Goal: Task Accomplishment & Management: Complete application form

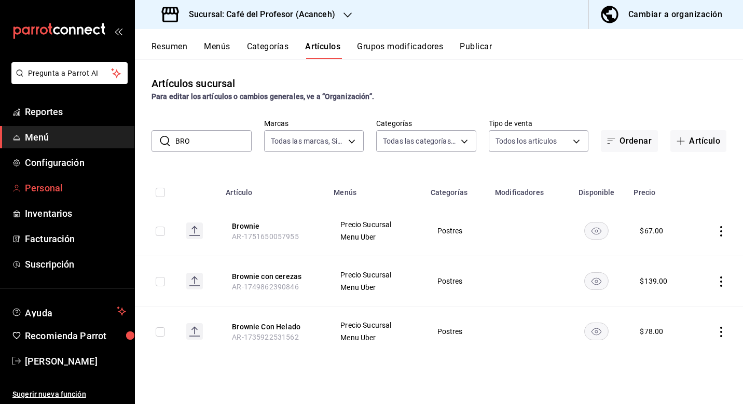
click at [53, 193] on span "Personal" at bounding box center [75, 188] width 101 height 14
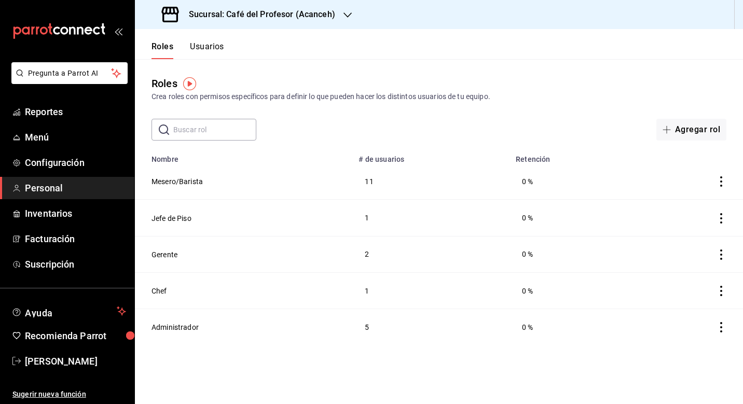
click at [199, 45] on button "Usuarios" at bounding box center [207, 51] width 34 height 18
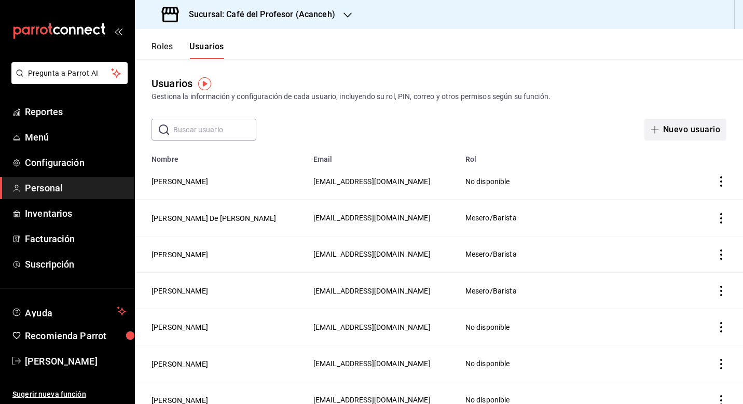
click at [705, 121] on button "Nuevo usuario" at bounding box center [686, 130] width 82 height 22
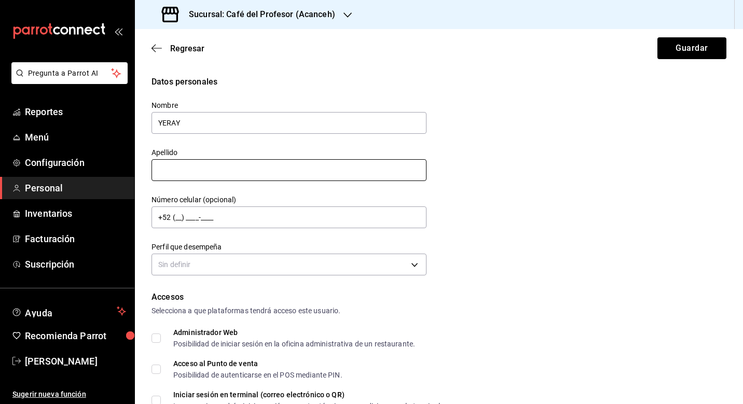
type input "YERAY"
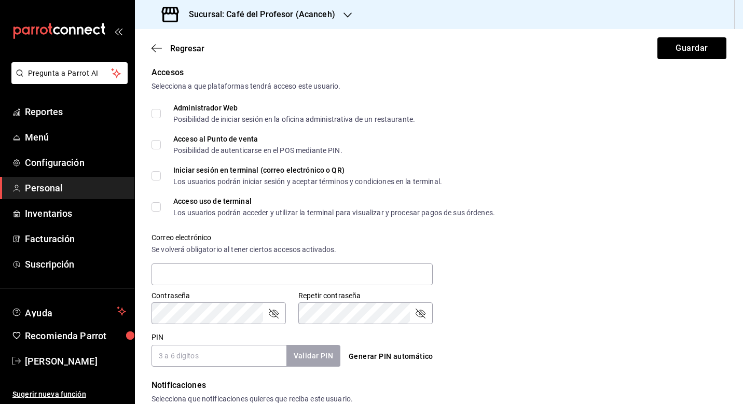
scroll to position [237, 0]
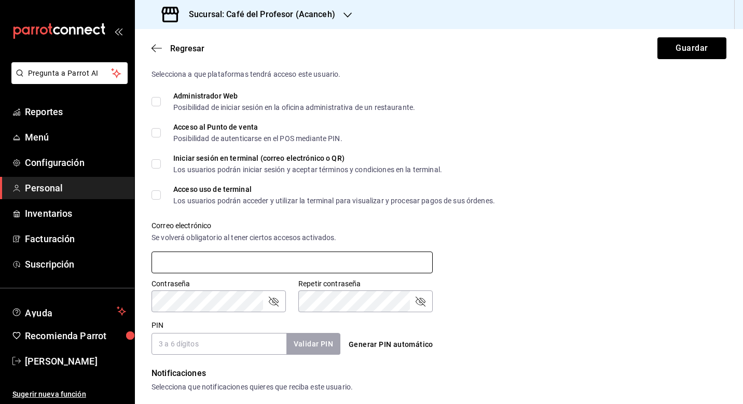
type input "[PERSON_NAME]"
type input "Y"
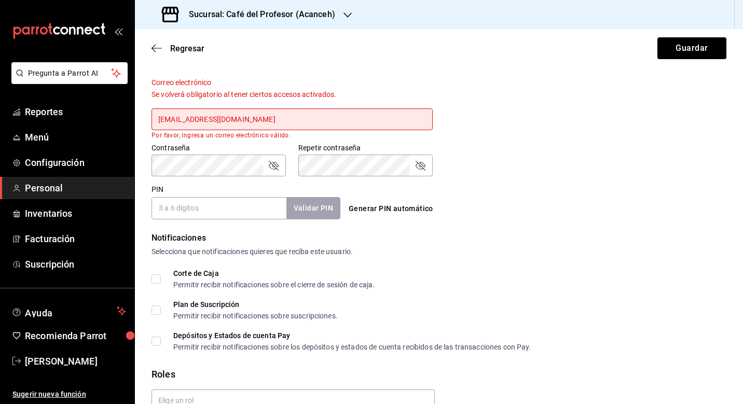
scroll to position [405, 0]
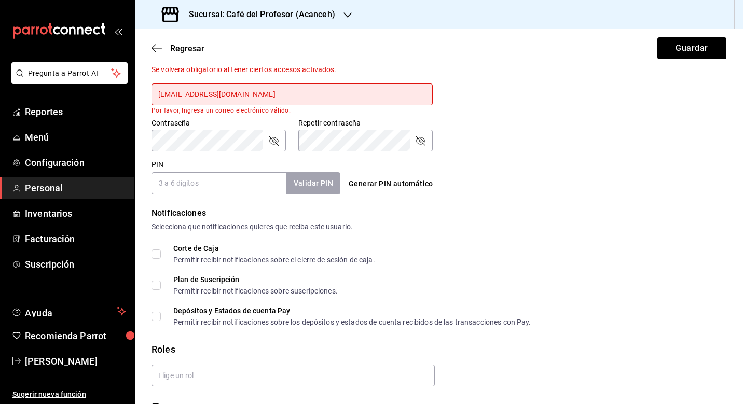
type input "[EMAIL_ADDRESS][DOMAIN_NAME]"
click at [238, 185] on input "PIN" at bounding box center [219, 183] width 135 height 22
type input "7414"
click at [300, 185] on button "Validar PIN" at bounding box center [312, 183] width 55 height 22
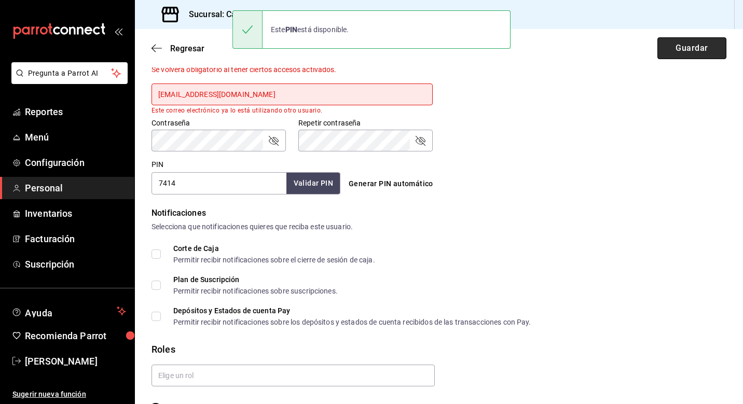
click at [717, 47] on button "Guardar" at bounding box center [692, 48] width 69 height 22
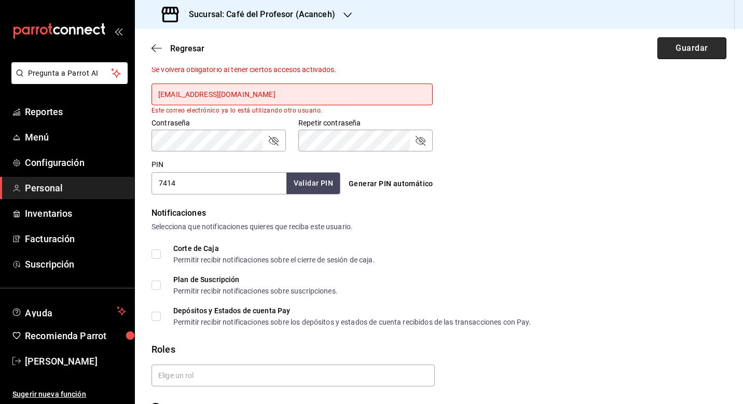
click at [706, 48] on button "Guardar" at bounding box center [692, 48] width 69 height 22
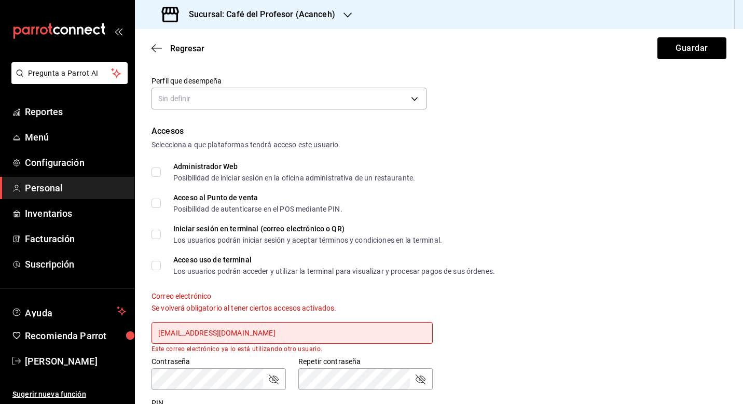
scroll to position [170, 0]
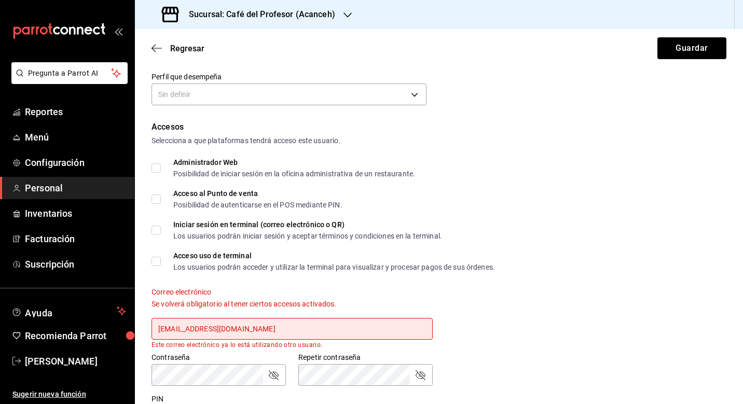
click at [262, 328] on input "[EMAIL_ADDRESS][DOMAIN_NAME]" at bounding box center [292, 329] width 281 height 22
click at [701, 49] on button "Guardar" at bounding box center [692, 48] width 69 height 22
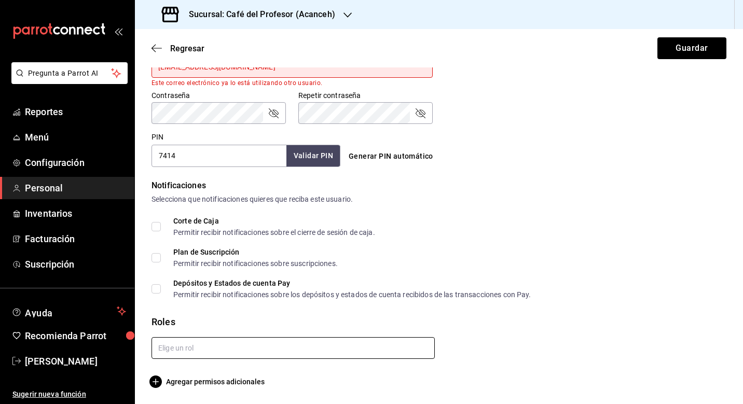
scroll to position [0, 0]
click at [207, 352] on input "text" at bounding box center [293, 348] width 283 height 22
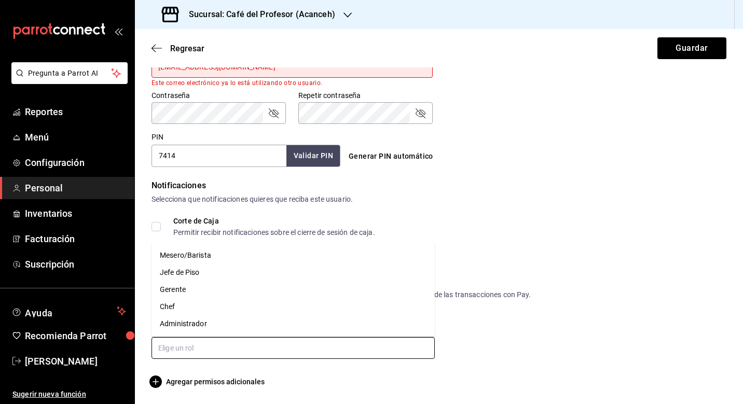
click at [262, 268] on li "Jefe de Piso" at bounding box center [293, 272] width 283 height 17
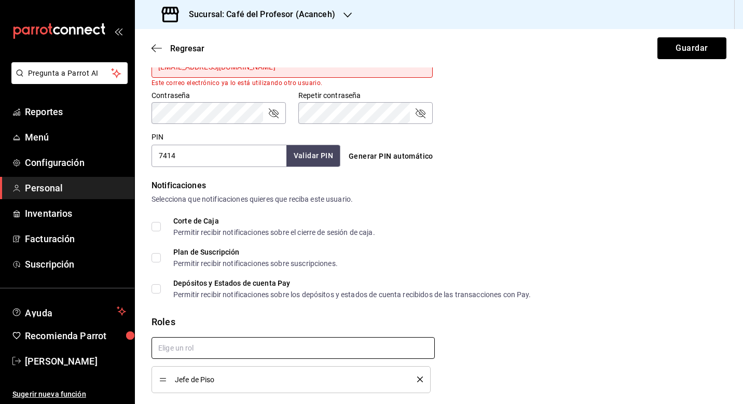
checkbox input "true"
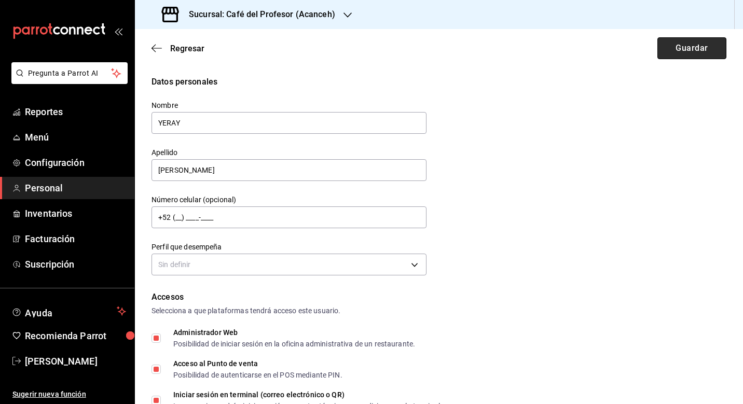
click at [681, 51] on button "Guardar" at bounding box center [692, 48] width 69 height 22
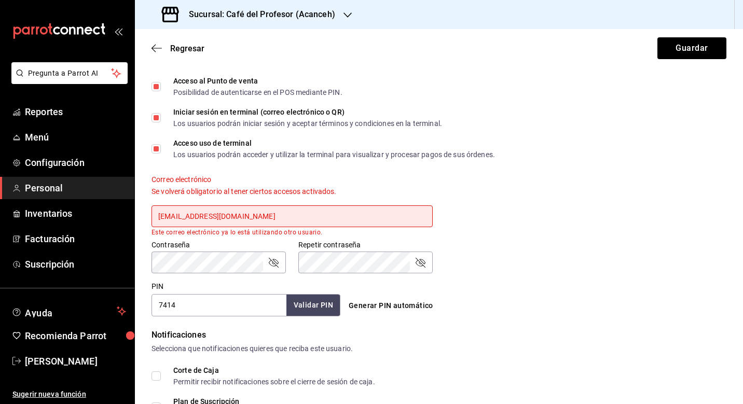
click at [688, 28] on div "Sucursal: Café del Profesor (Acanceh)" at bounding box center [439, 14] width 608 height 29
click at [681, 42] on button "Guardar" at bounding box center [692, 48] width 69 height 22
click at [193, 217] on input "[EMAIL_ADDRESS][DOMAIN_NAME]" at bounding box center [292, 217] width 281 height 22
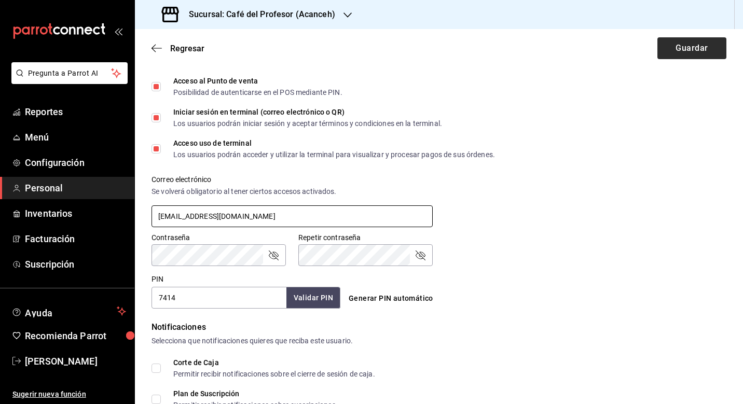
type input "[EMAIL_ADDRESS][DOMAIN_NAME]"
click at [681, 51] on button "Guardar" at bounding box center [692, 48] width 69 height 22
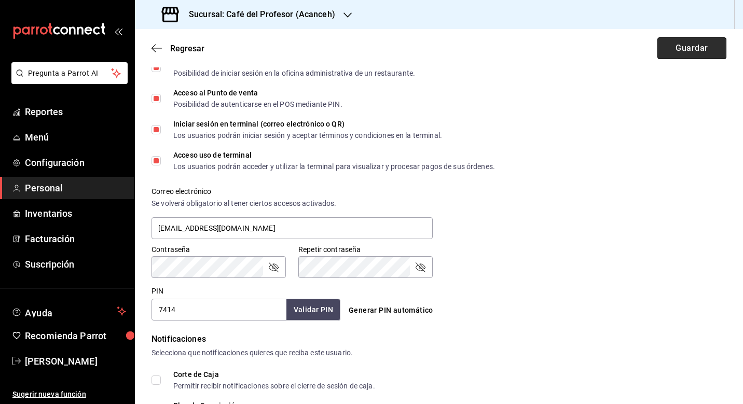
click at [711, 46] on button "Guardar" at bounding box center [692, 48] width 69 height 22
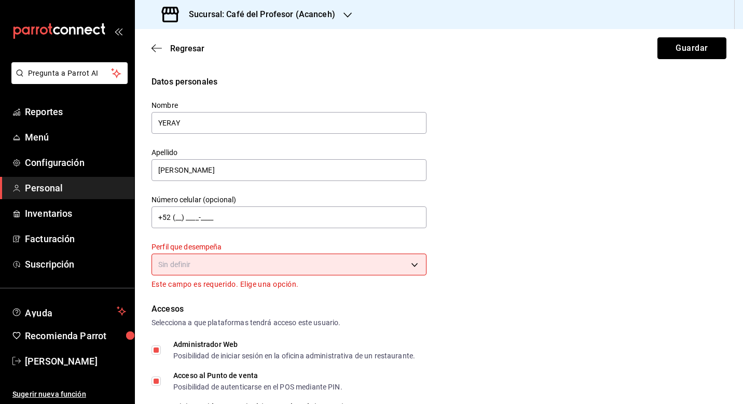
scroll to position [0, 0]
click at [330, 260] on body "Pregunta a Parrot AI Reportes Menú Configuración Personal Inventarios Facturaci…" at bounding box center [371, 202] width 743 height 404
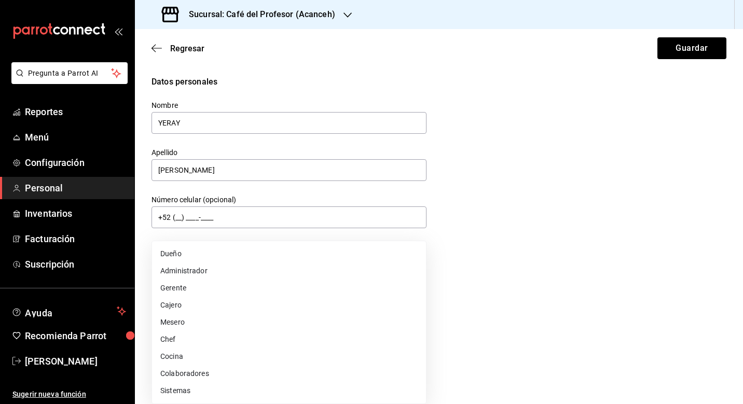
click at [250, 271] on li "Administrador" at bounding box center [289, 271] width 274 height 17
type input "ADMIN"
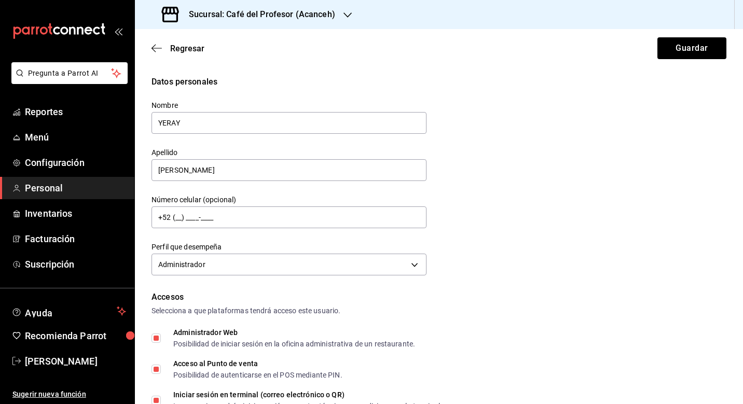
click at [696, 59] on div "Regresar Guardar" at bounding box center [439, 48] width 608 height 38
click at [691, 50] on button "Guardar" at bounding box center [692, 48] width 69 height 22
